Goal: Task Accomplishment & Management: Manage account settings

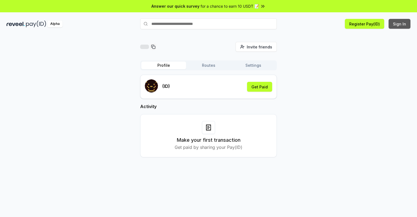
click at [399, 24] on button "Sign In" at bounding box center [399, 24] width 22 height 10
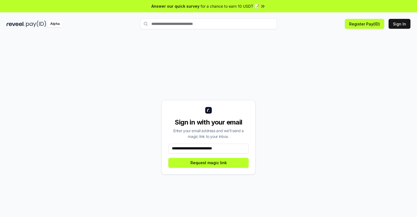
type input "**********"
click at [208, 162] on button "Request magic link" at bounding box center [208, 163] width 80 height 10
